Goal: Check status: Check status

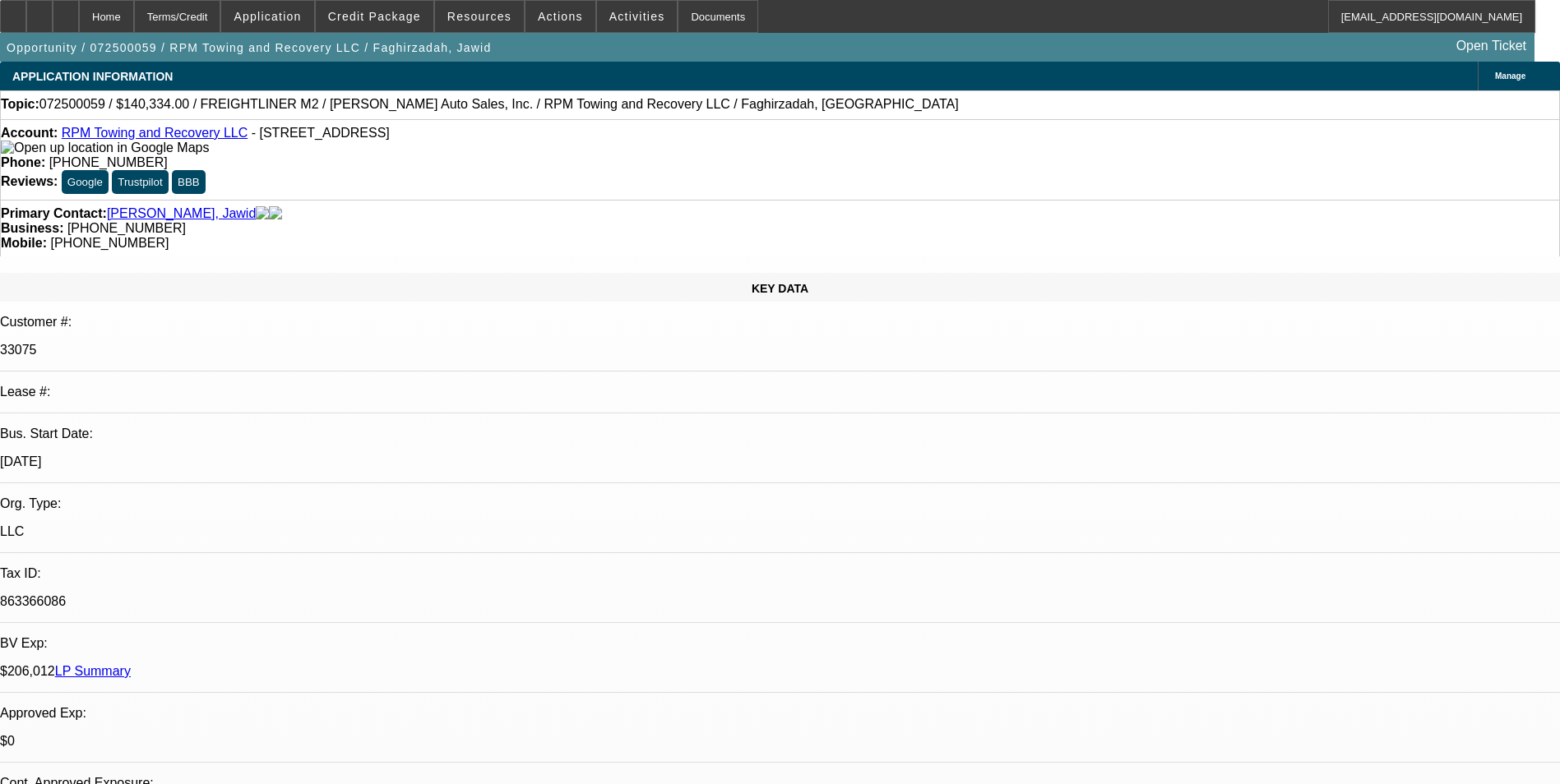
click at [131, 664] on link "LP Summary" at bounding box center [93, 671] width 75 height 14
select select "0"
select select "0.1"
select select "0"
select select "0.1"
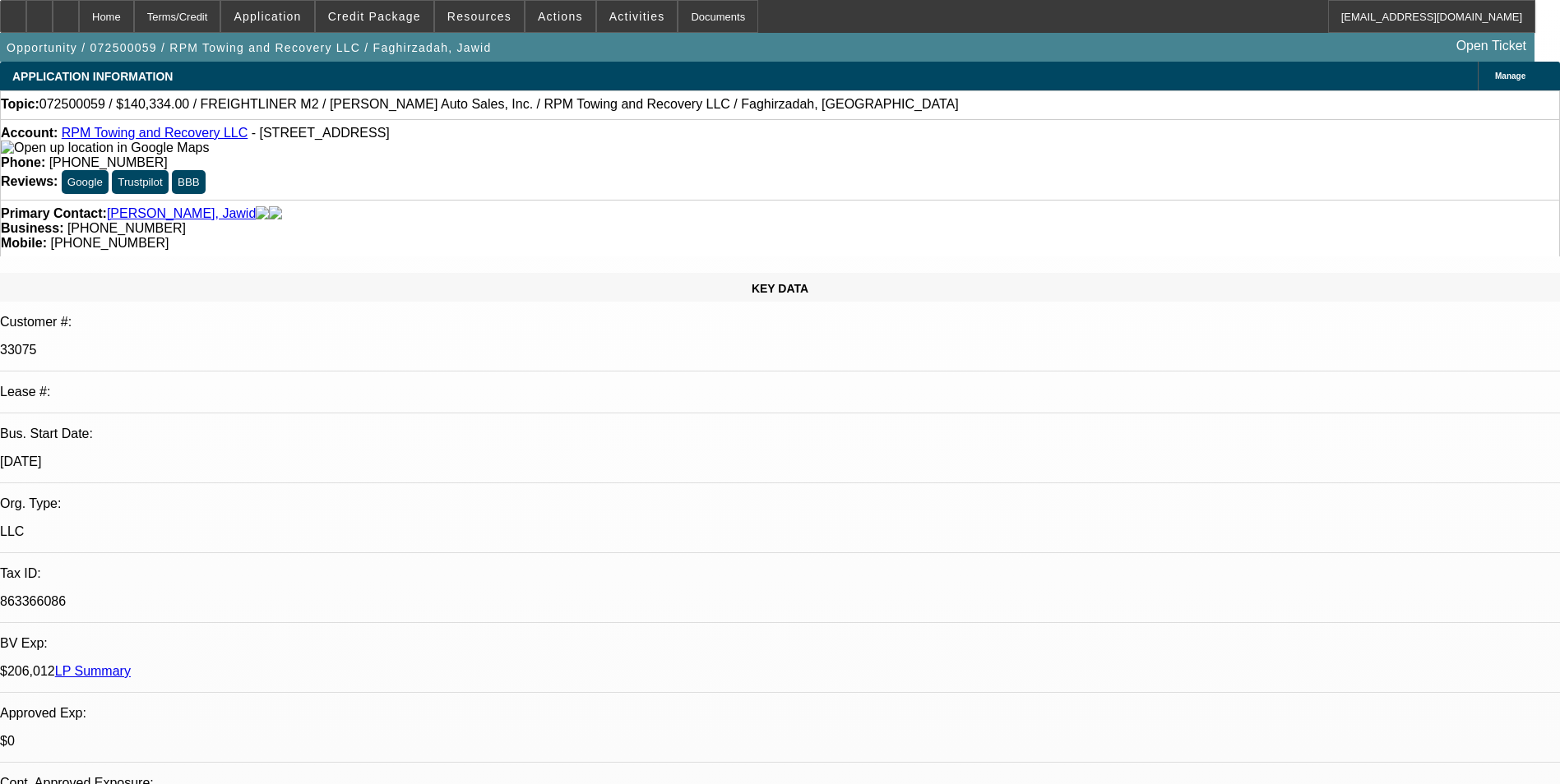
select select "0"
select select "2"
select select "0.1"
select select "0"
select select "2"
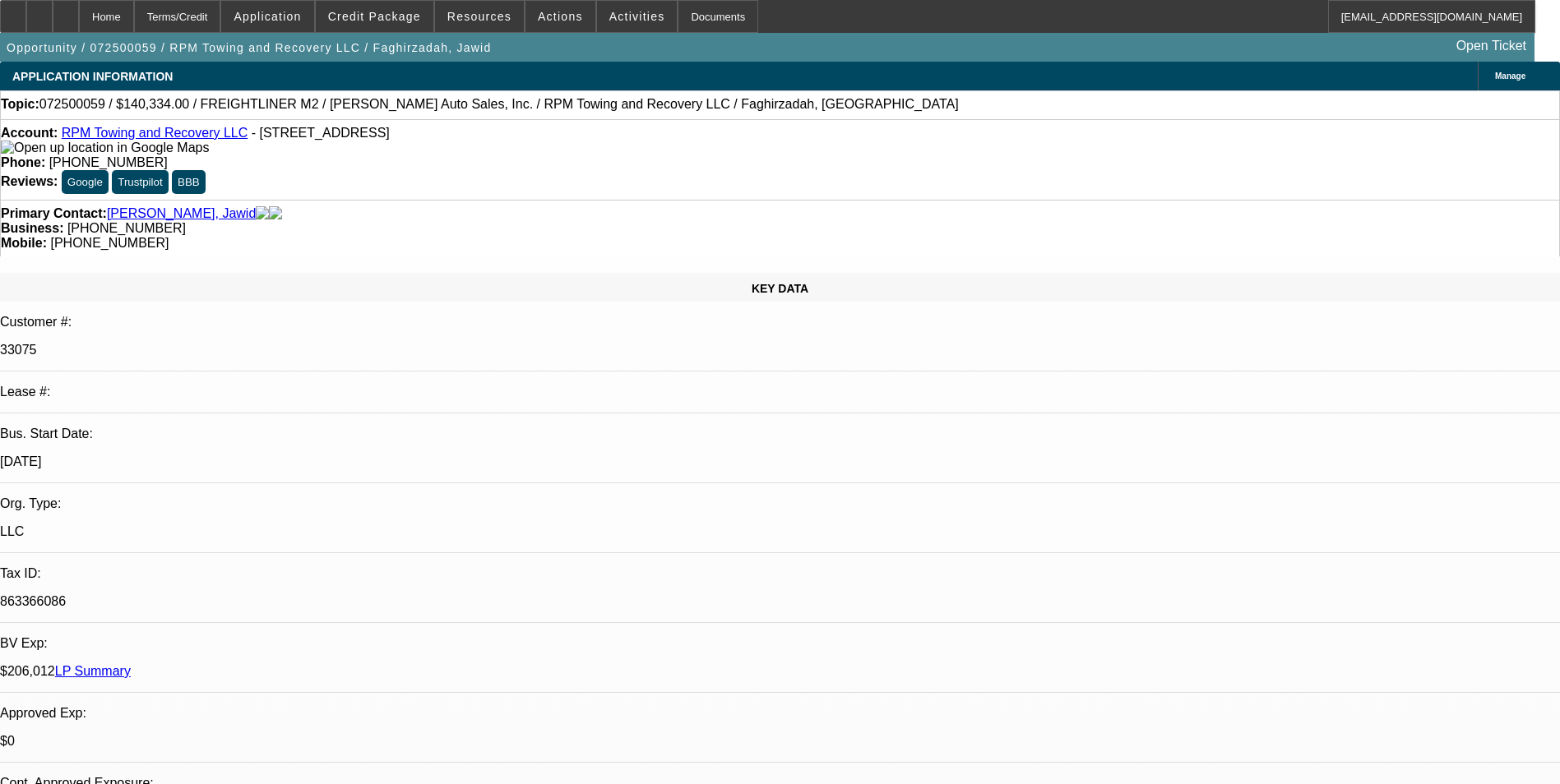
select select "0.1"
select select "1"
select select "4"
select select "1"
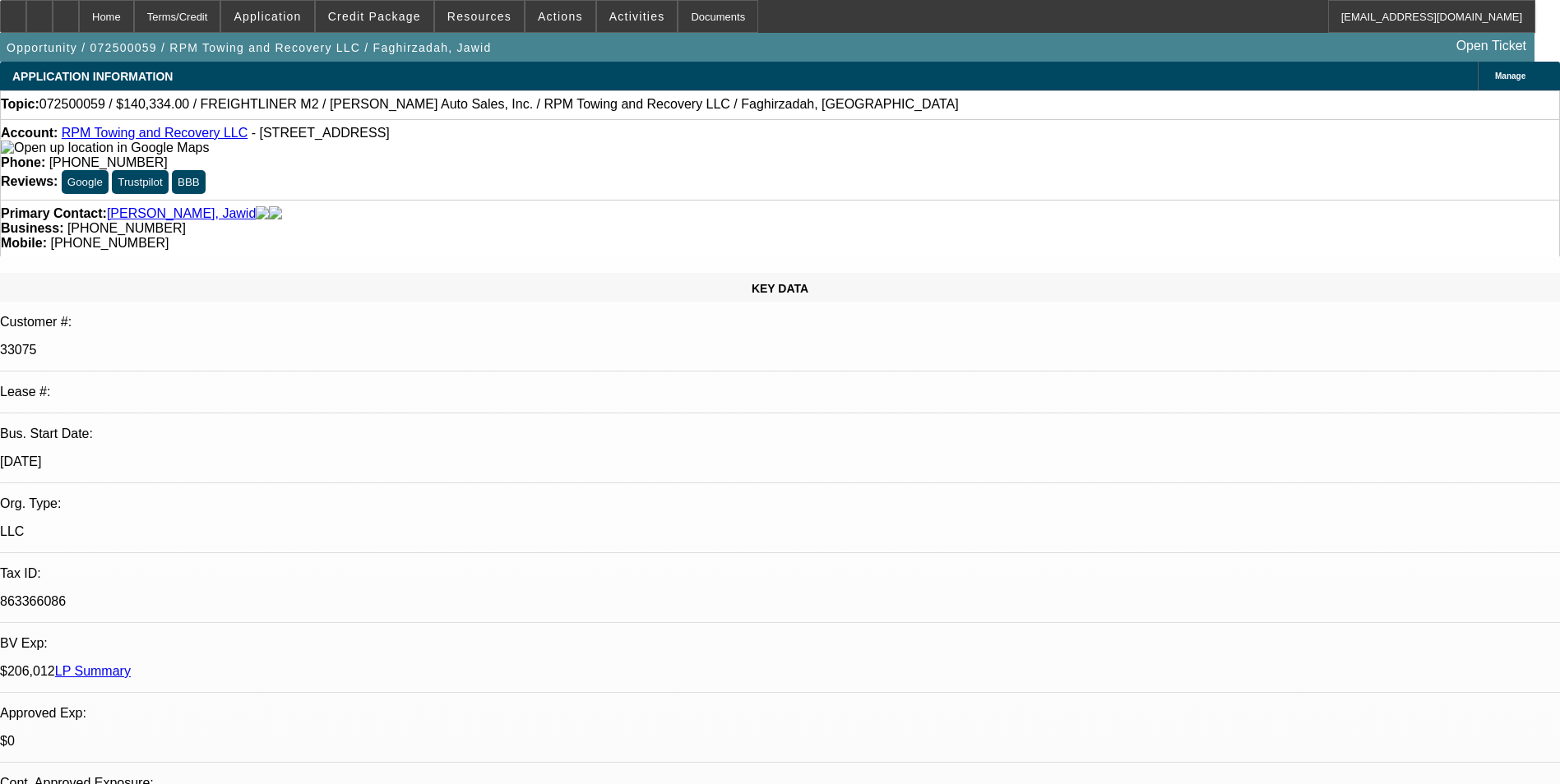
select select "1"
select select "4"
select select "1"
select select "2"
select select "4"
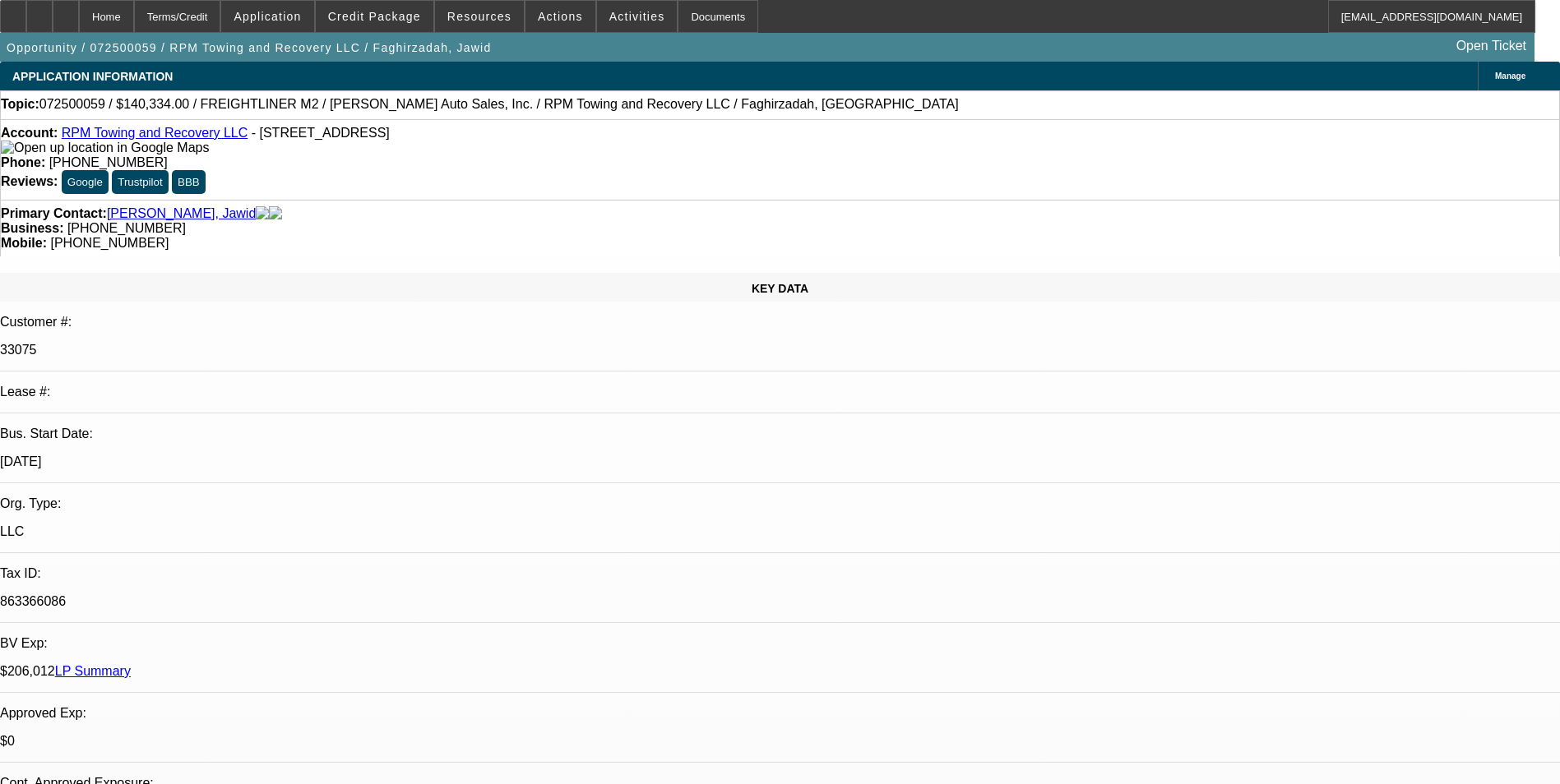
select select "1"
select select "2"
select select "4"
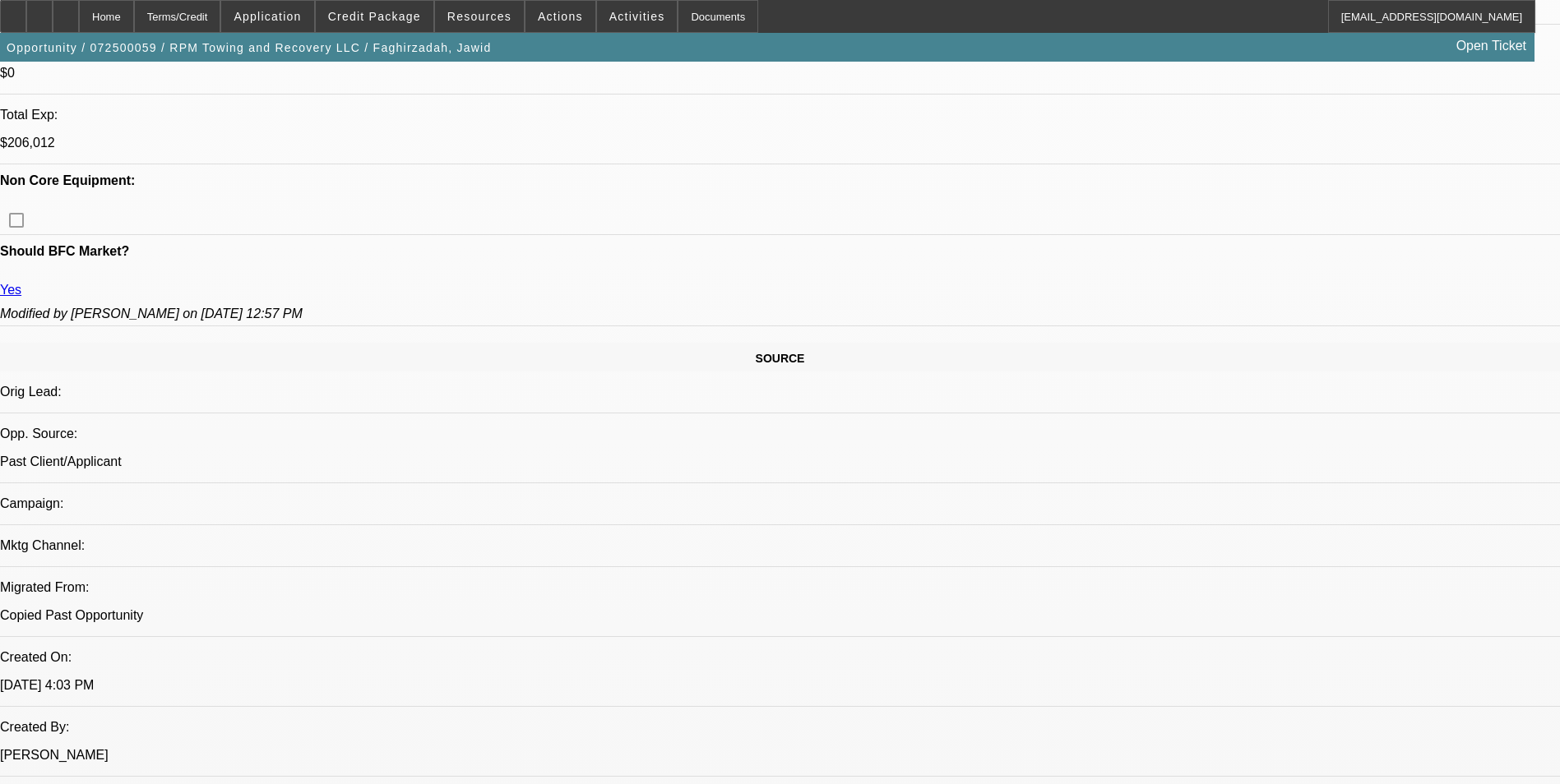
scroll to position [739, 0]
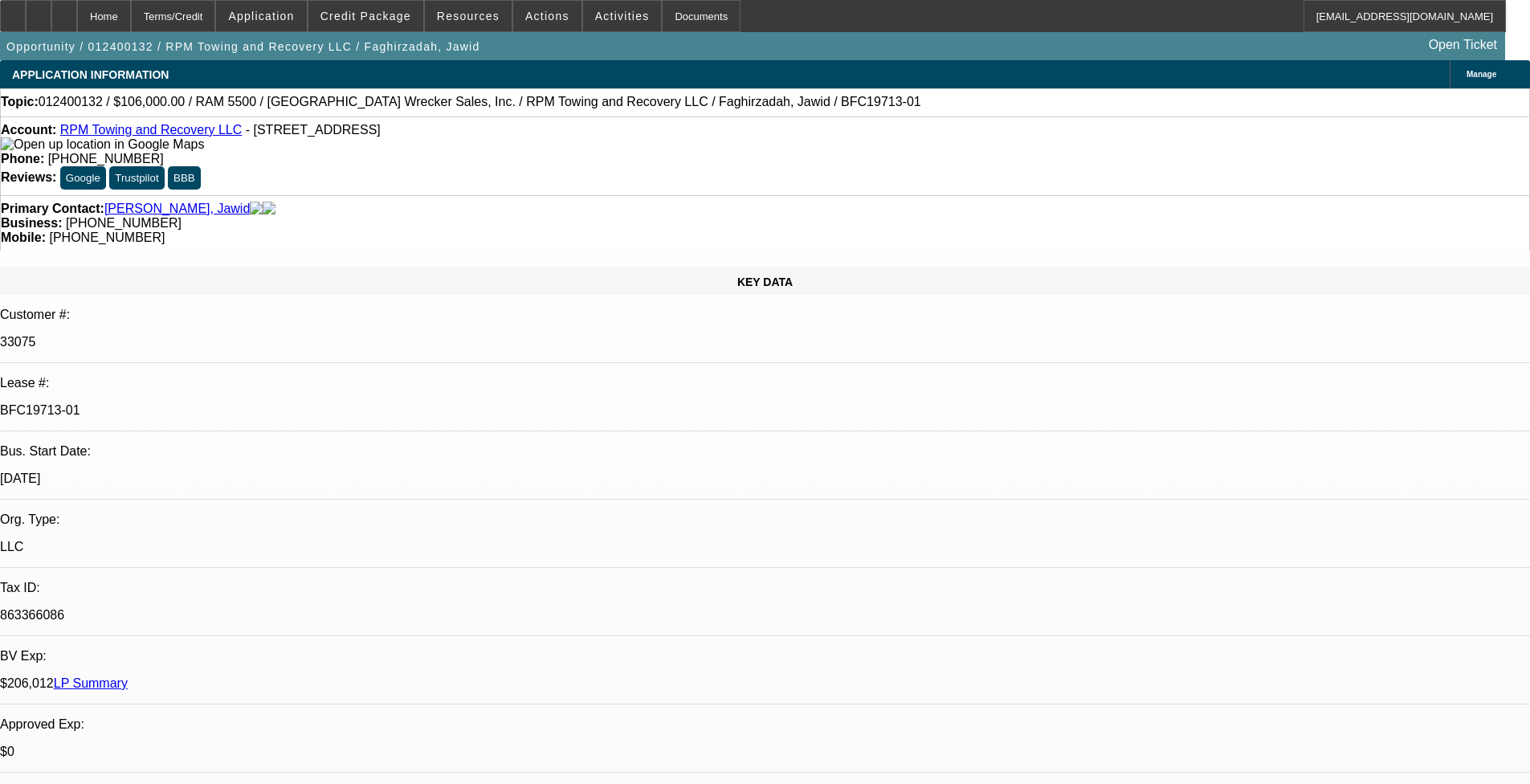
select select "0"
select select "2"
select select "0.1"
select select "0"
select select "2"
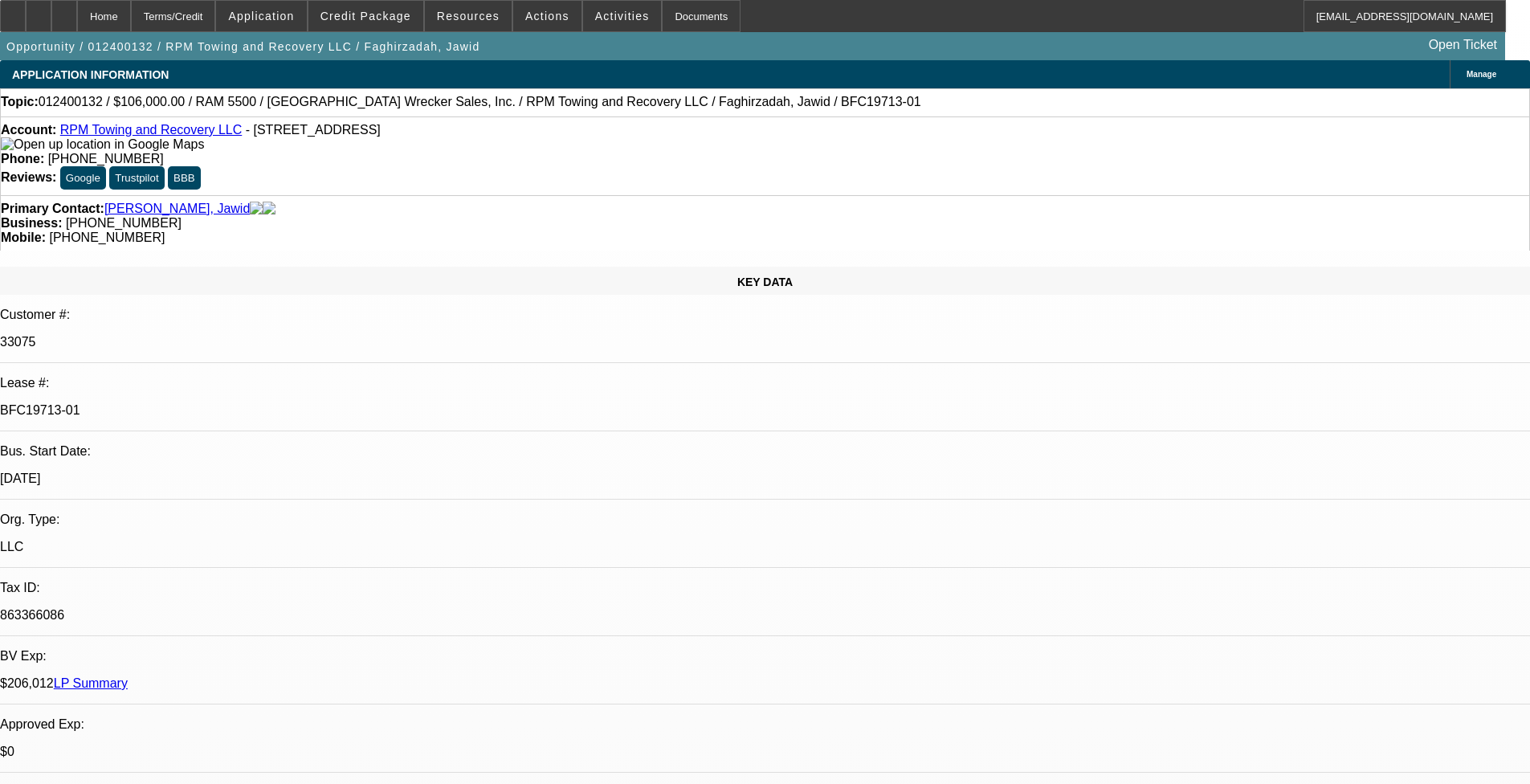
select select "0.1"
select select "0"
select select "2"
select select "0.1"
select select "0"
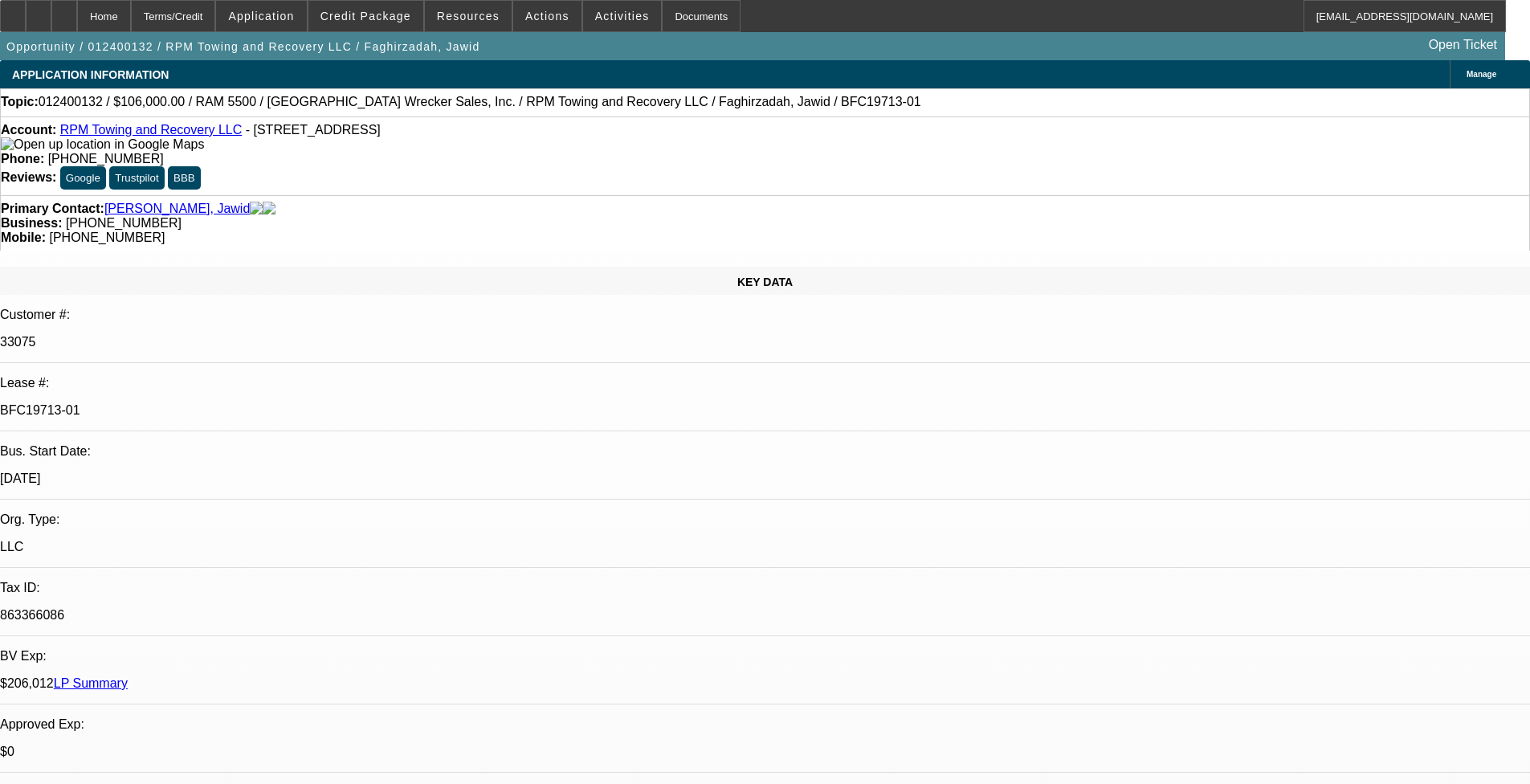
select select "1.5"
select select "0.1"
select select "1"
select select "2"
select select "4"
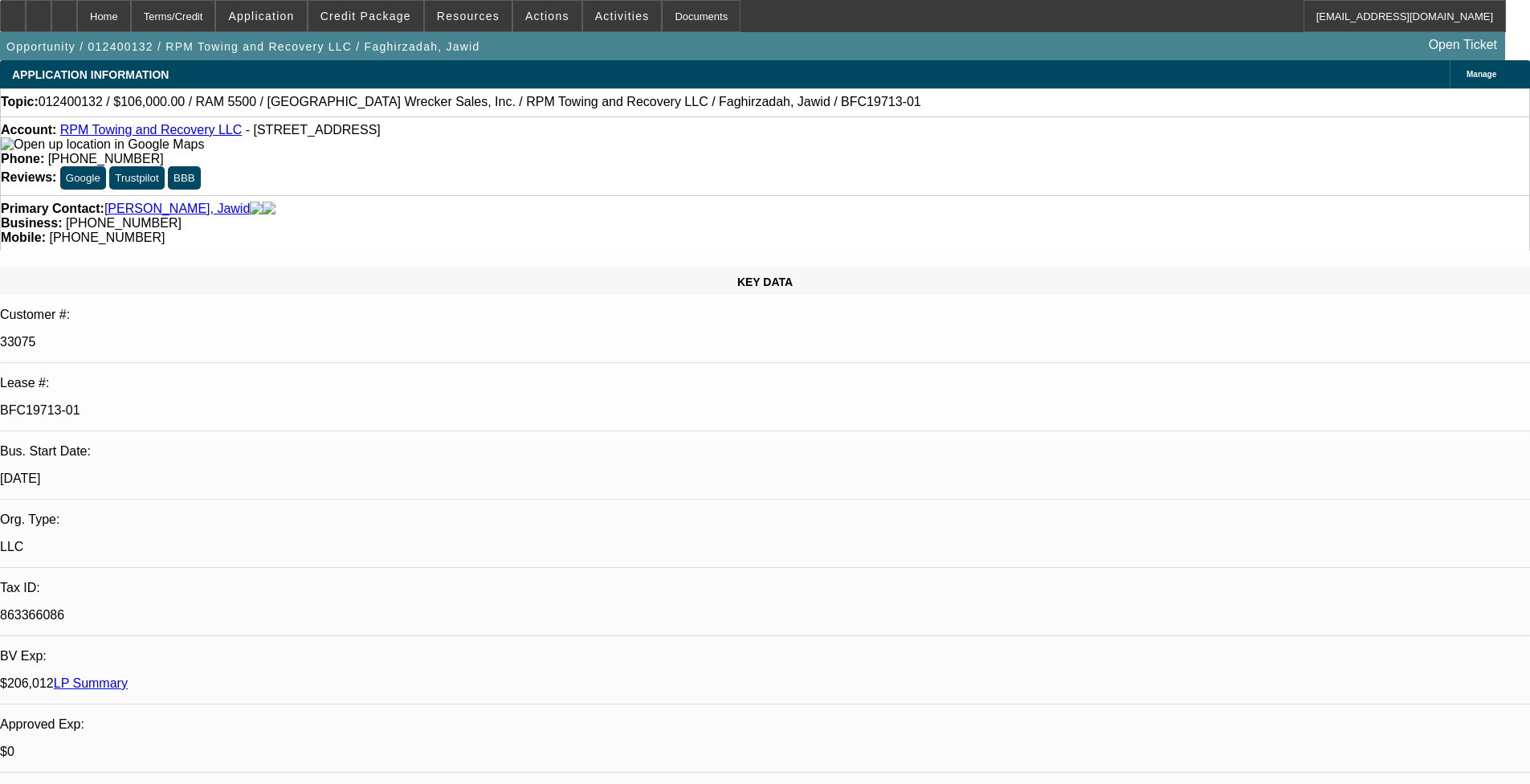
select select "1"
select select "2"
select select "4"
select select "1"
select select "2"
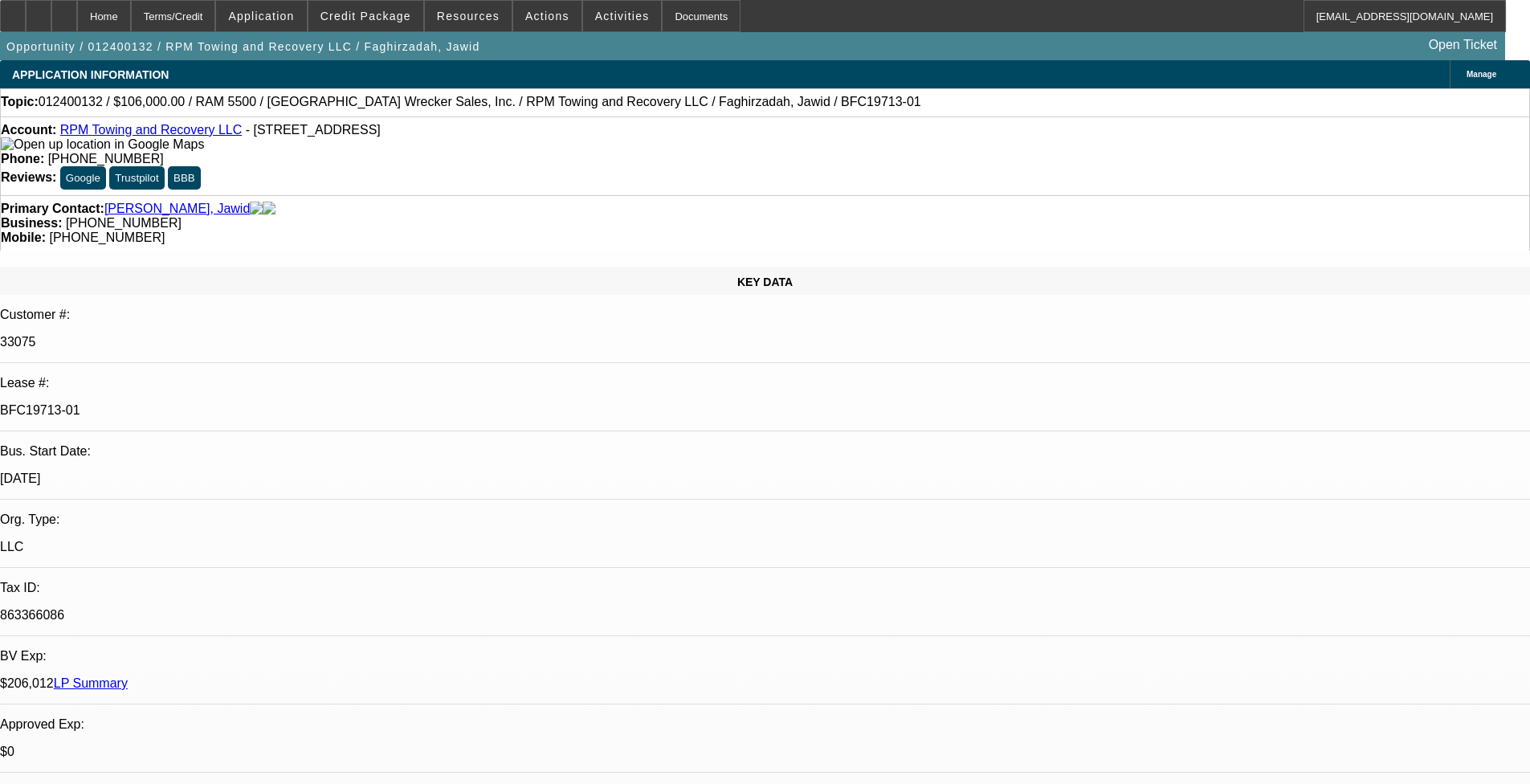
select select "4"
select select "1"
select select "2"
select select "4"
select select "0"
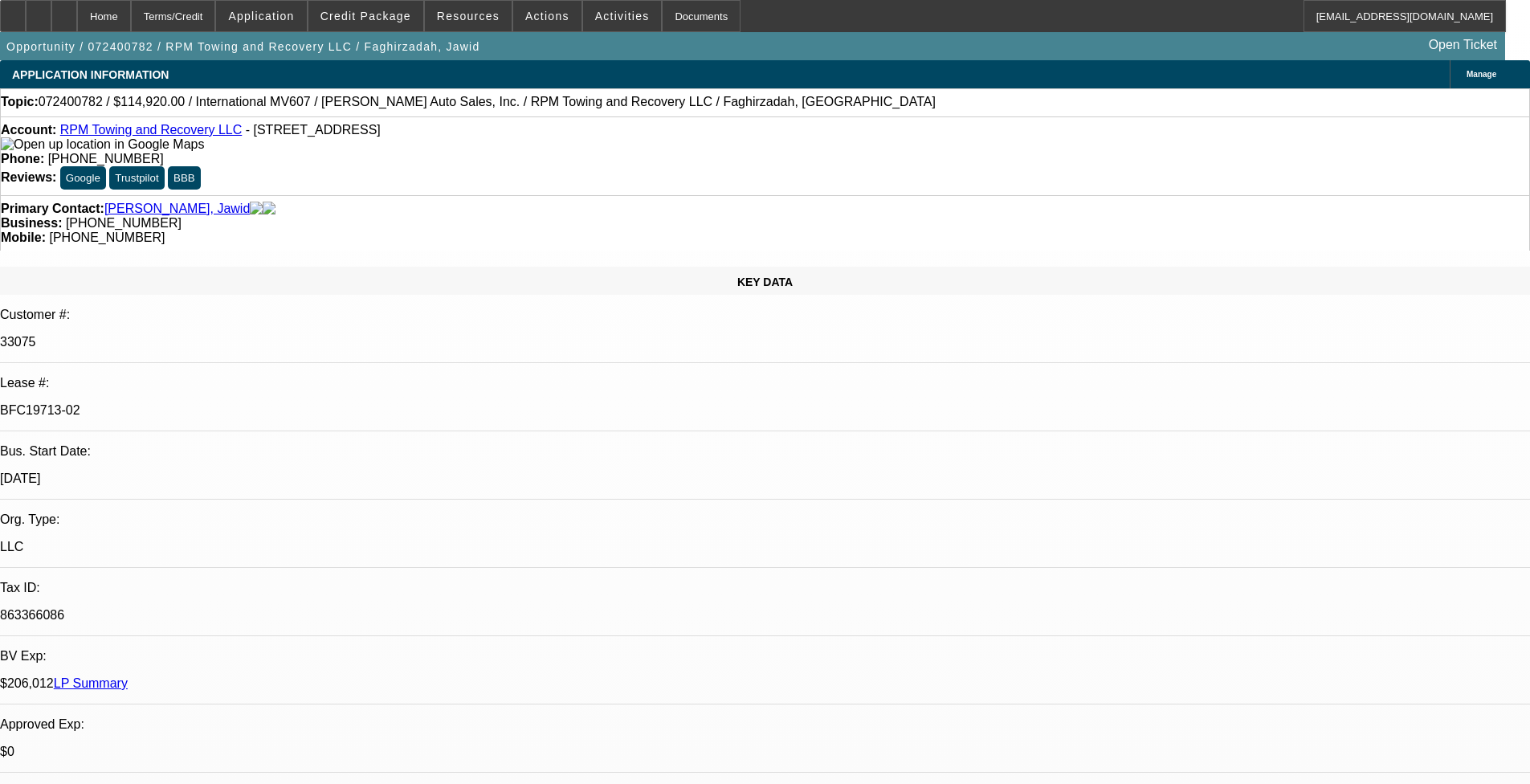
select select "2"
select select "0.1"
select select "0"
select select "2"
select select "0.1"
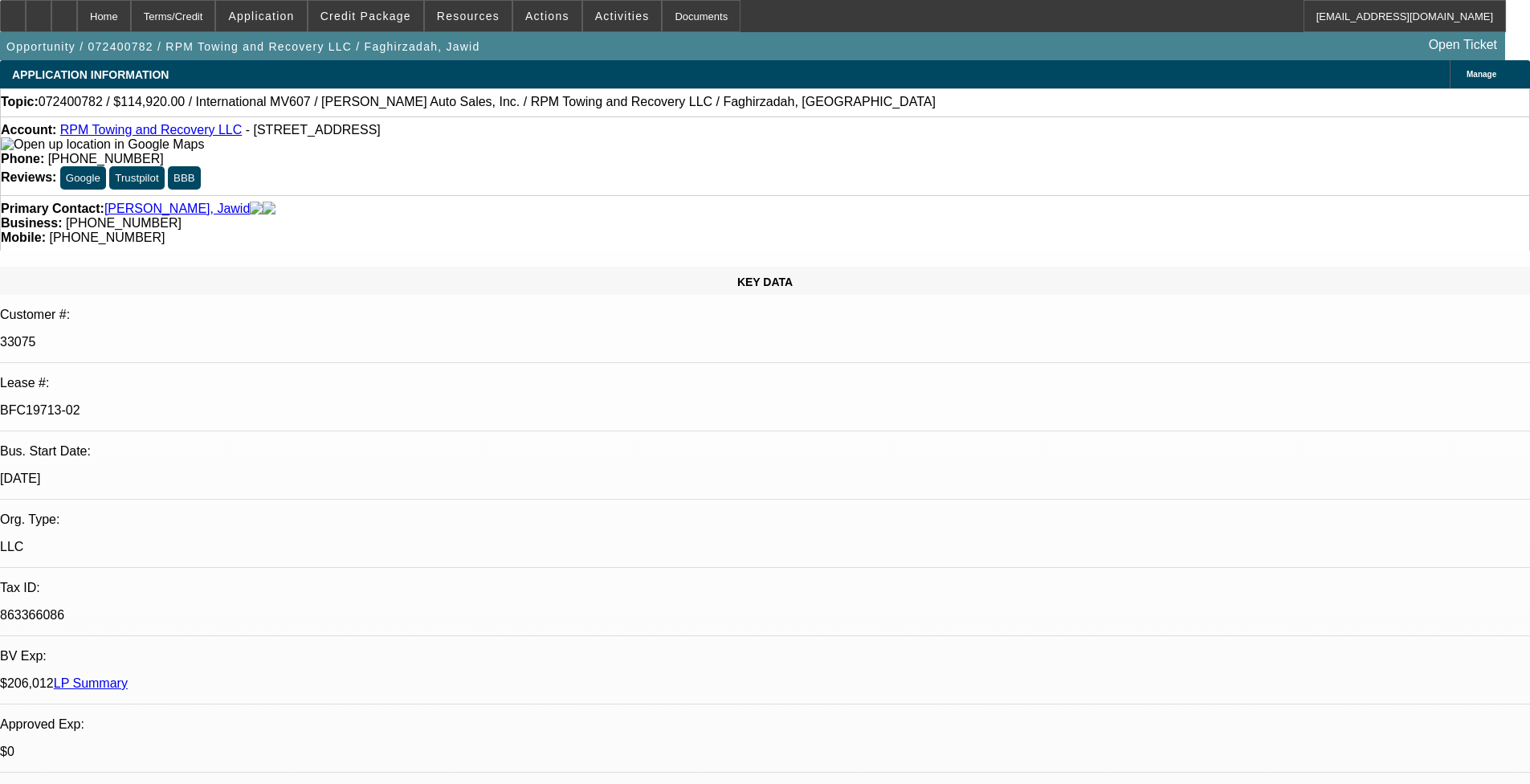
select select "0"
select select "2"
select select "0.1"
select select "0"
select select "2"
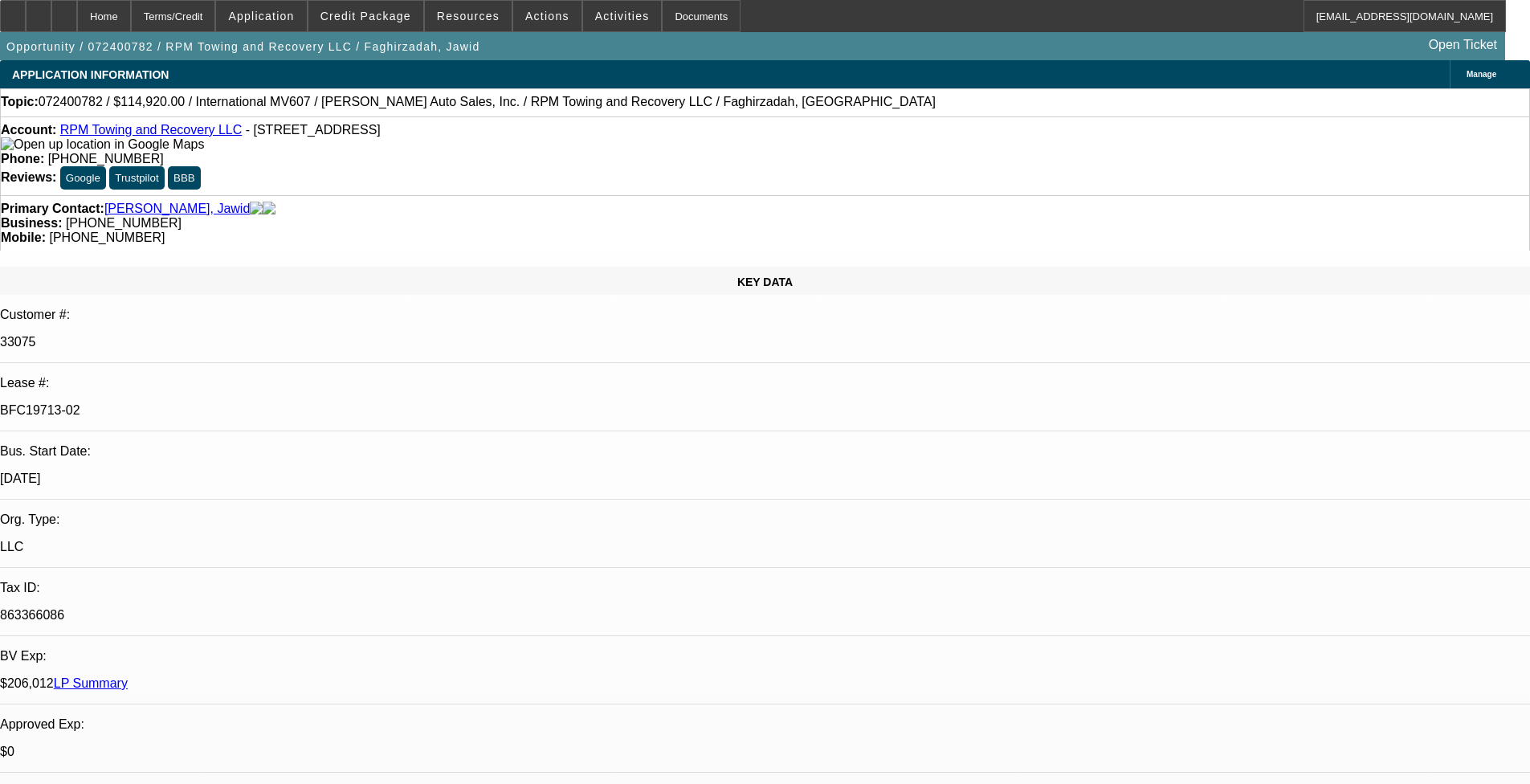
select select "0.1"
select select "1"
select select "2"
select select "4"
select select "1"
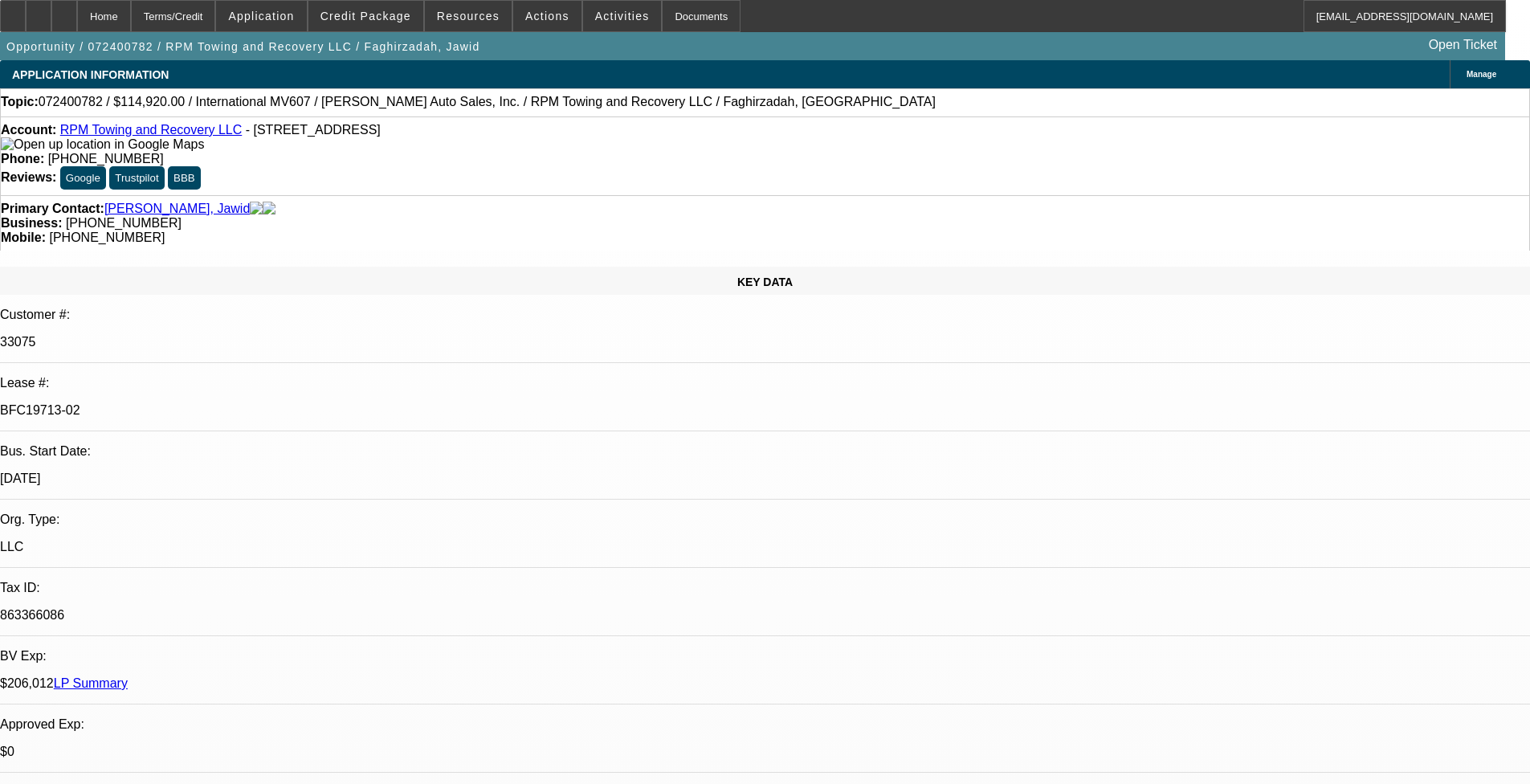
select select "2"
select select "4"
select select "1"
select select "2"
select select "4"
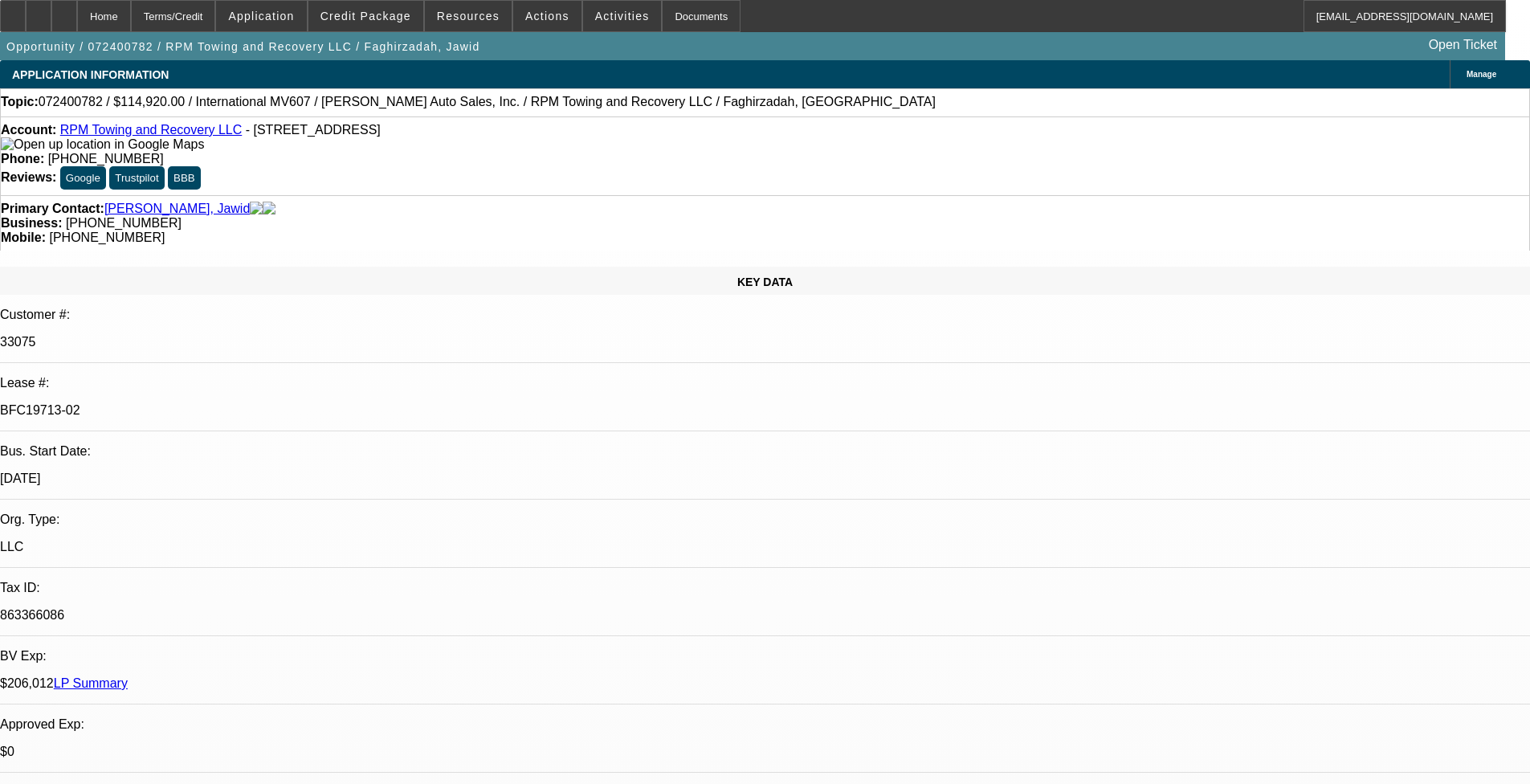
select select "1"
select select "2"
select select "4"
click at [128, 642] on link "LP Summary" at bounding box center [91, 683] width 74 height 14
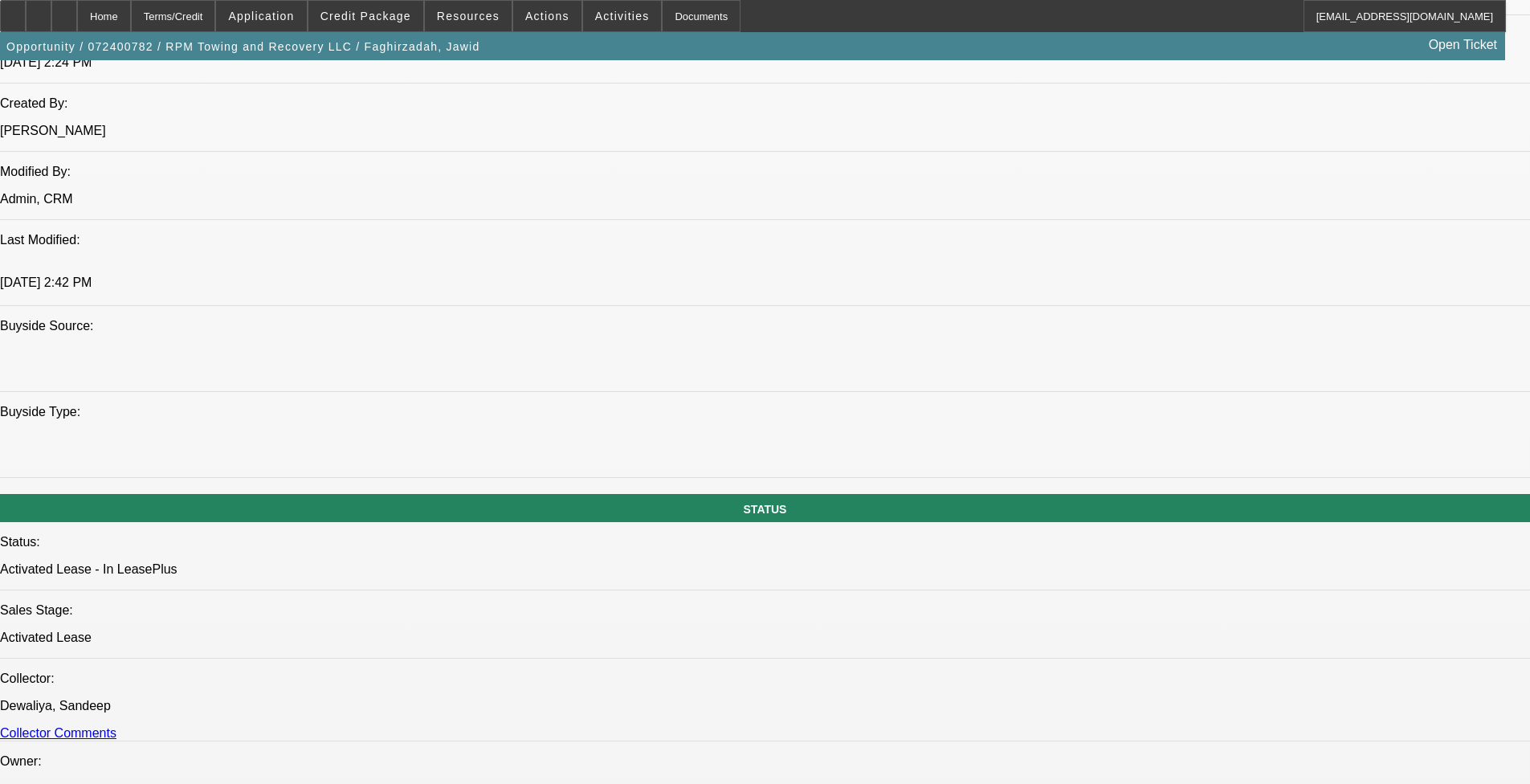
scroll to position [1285, 0]
